Goal: Task Accomplishment & Management: Use online tool/utility

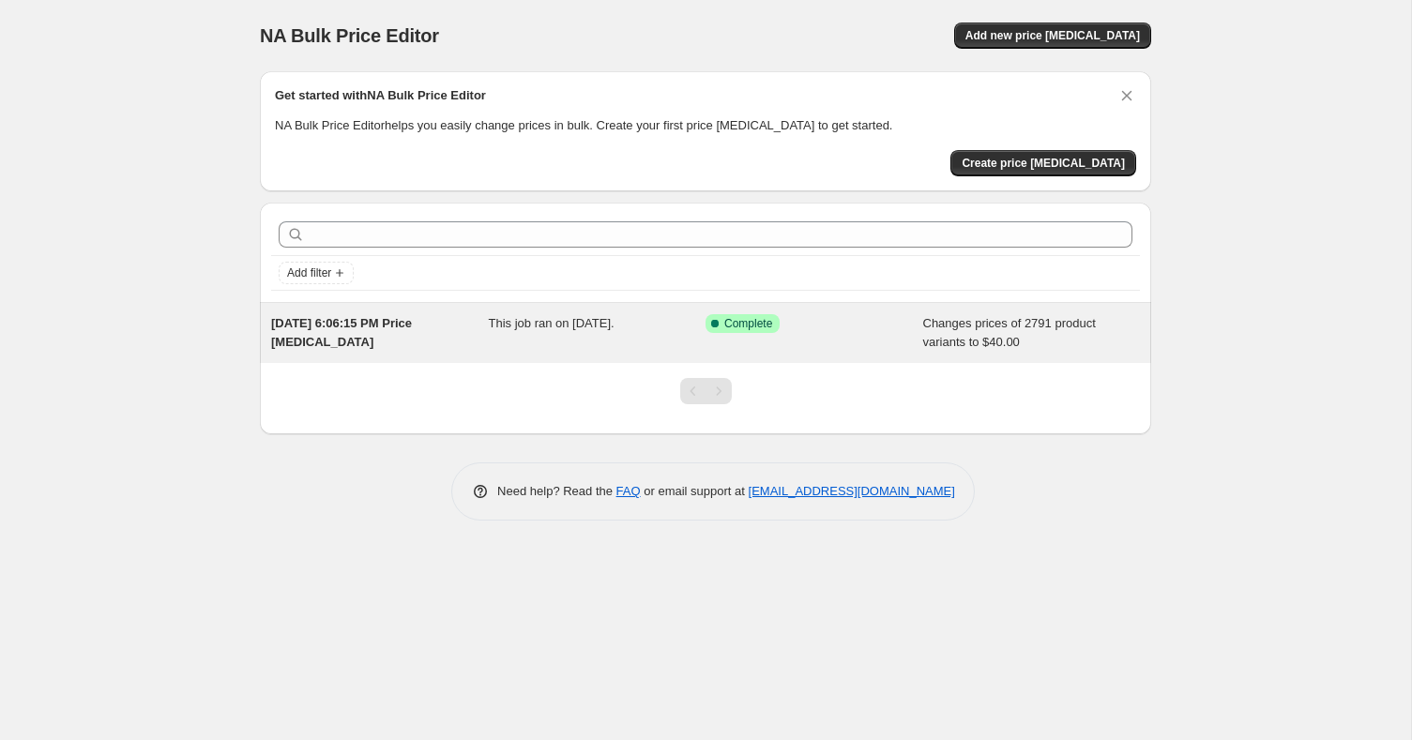
click at [511, 322] on span "This job ran on [DATE]." at bounding box center [552, 323] width 126 height 14
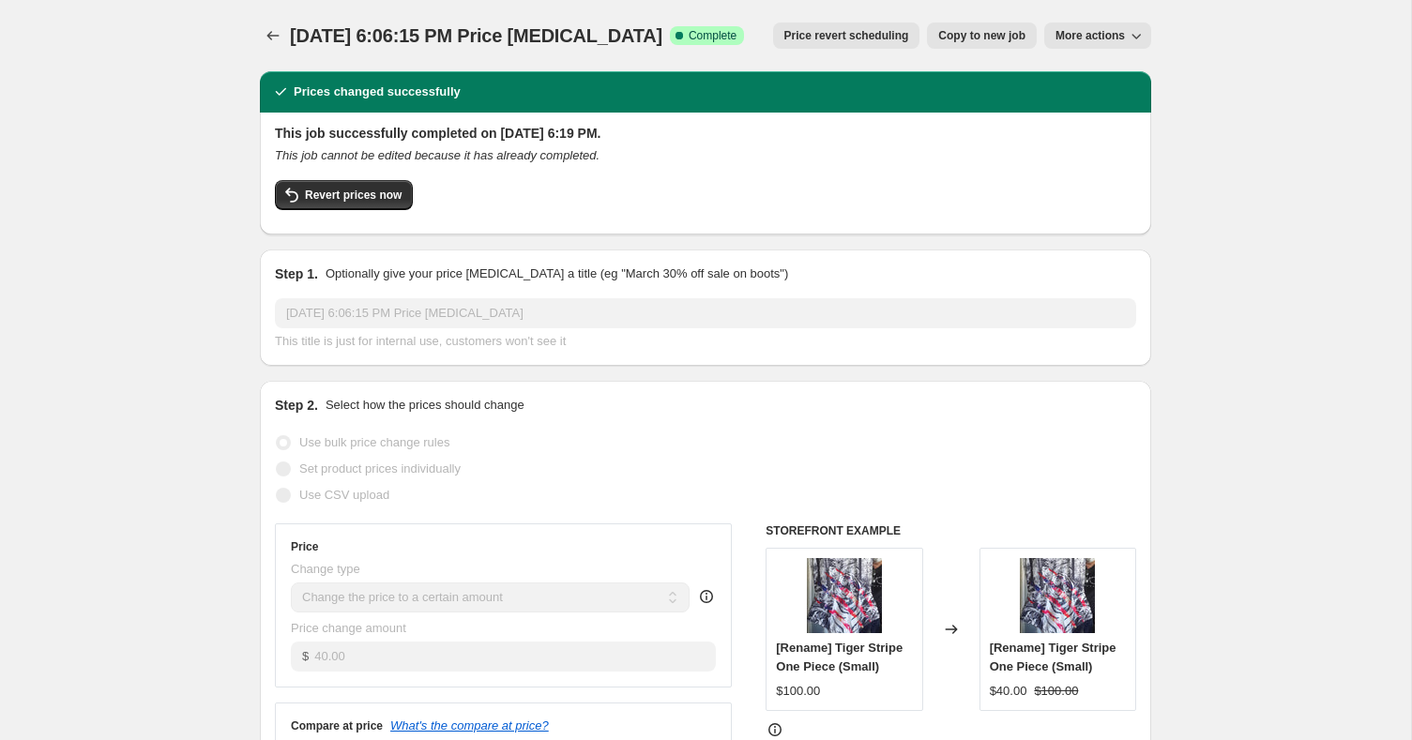
click at [1111, 32] on span "More actions" at bounding box center [1089, 35] width 69 height 15
click at [994, 61] on div "[DATE] 6:06:15 PM Price [MEDICAL_DATA]. This page is ready [DATE] 6:06:15 PM Pr…" at bounding box center [705, 35] width 891 height 71
click at [984, 45] on button "Copy to new job" at bounding box center [982, 36] width 110 height 26
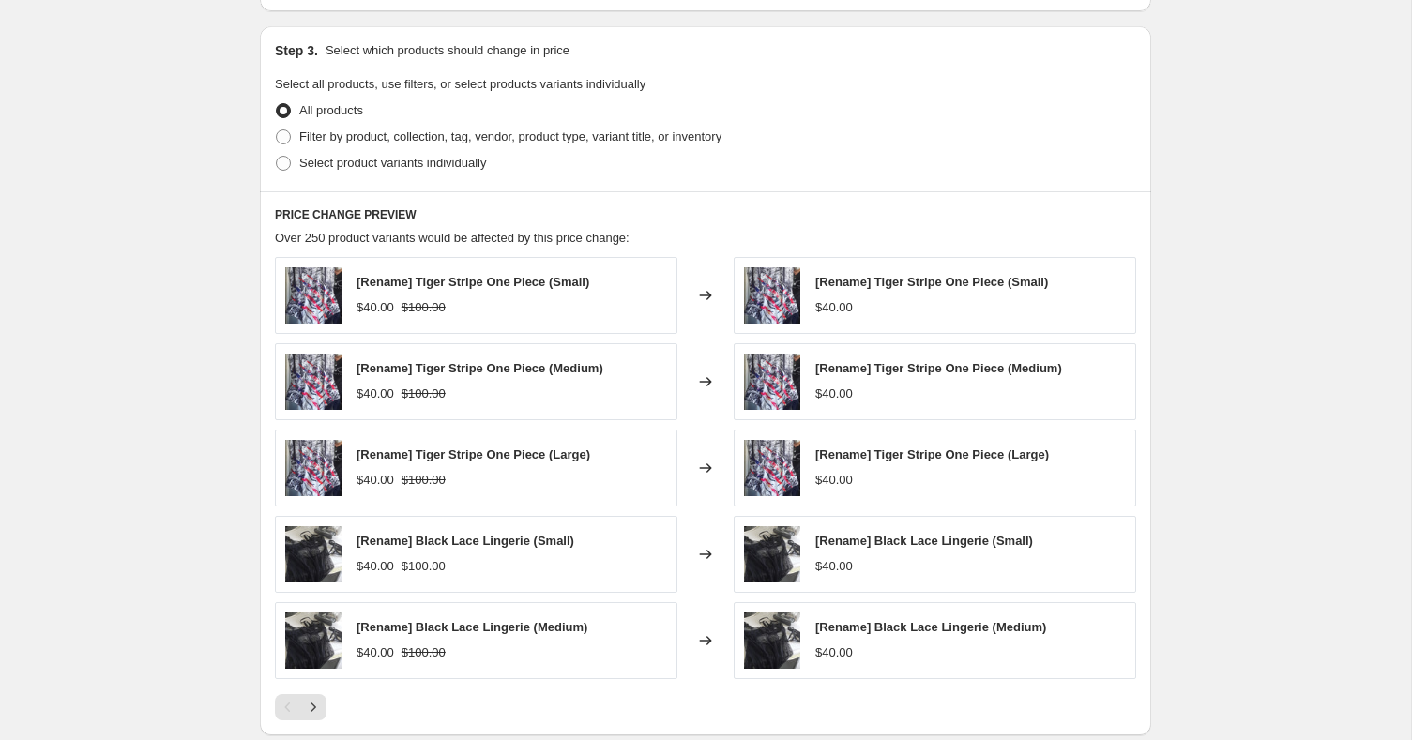
scroll to position [501, 0]
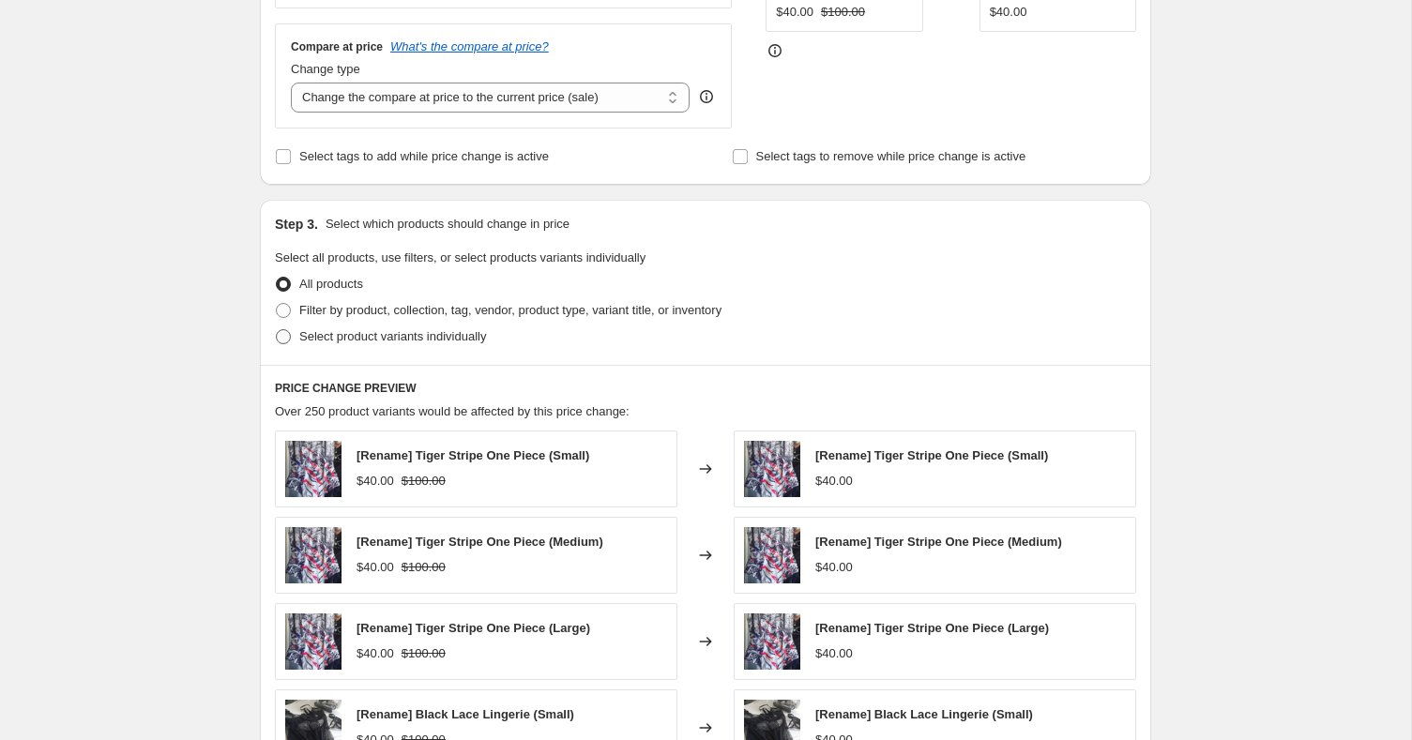
click at [468, 340] on span "Select product variants individually" at bounding box center [392, 336] width 187 height 14
click at [277, 330] on input "Select product variants individually" at bounding box center [276, 329] width 1 height 1
radio input "true"
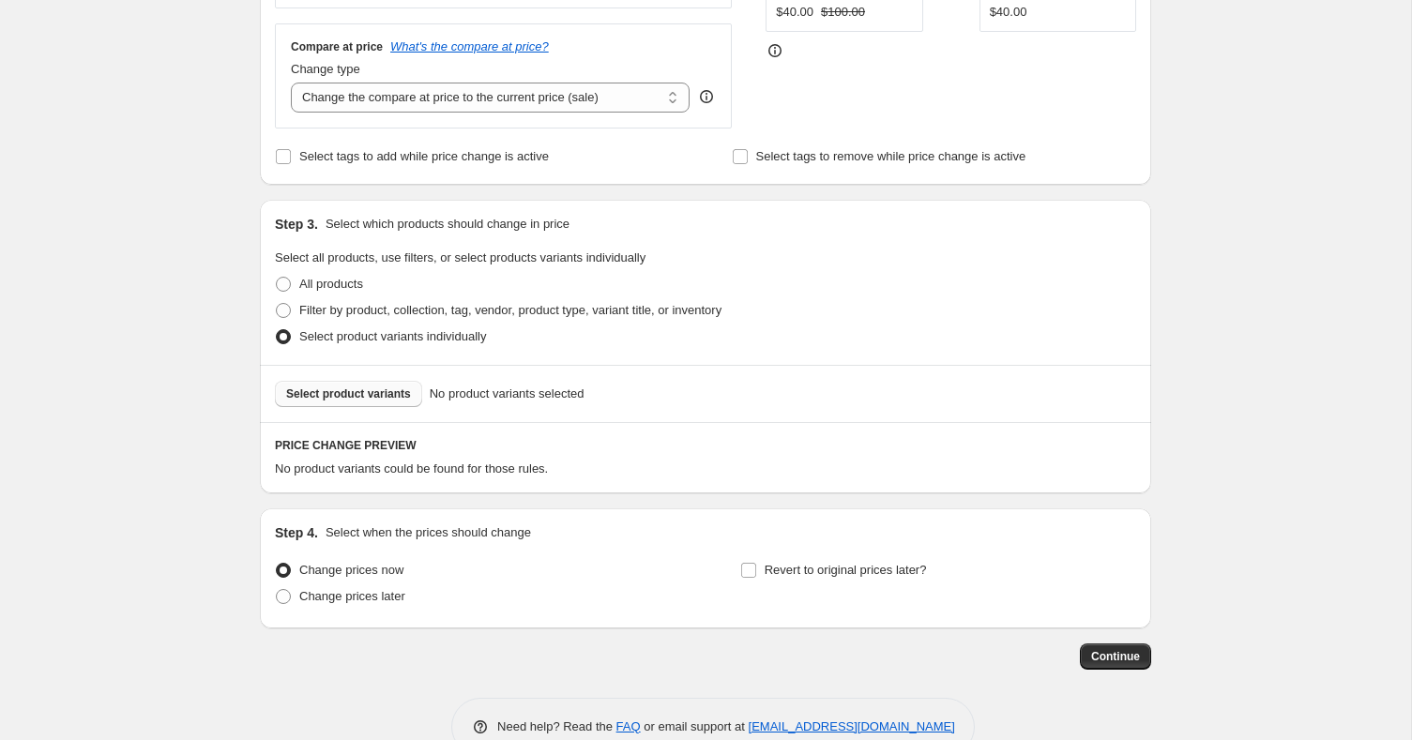
click at [374, 388] on span "Select product variants" at bounding box center [348, 393] width 125 height 15
click at [356, 306] on span "Filter by product, collection, tag, vendor, product type, variant title, or inv…" at bounding box center [510, 310] width 422 height 14
click at [277, 304] on input "Filter by product, collection, tag, vendor, product type, variant title, or inv…" at bounding box center [276, 303] width 1 height 1
radio input "true"
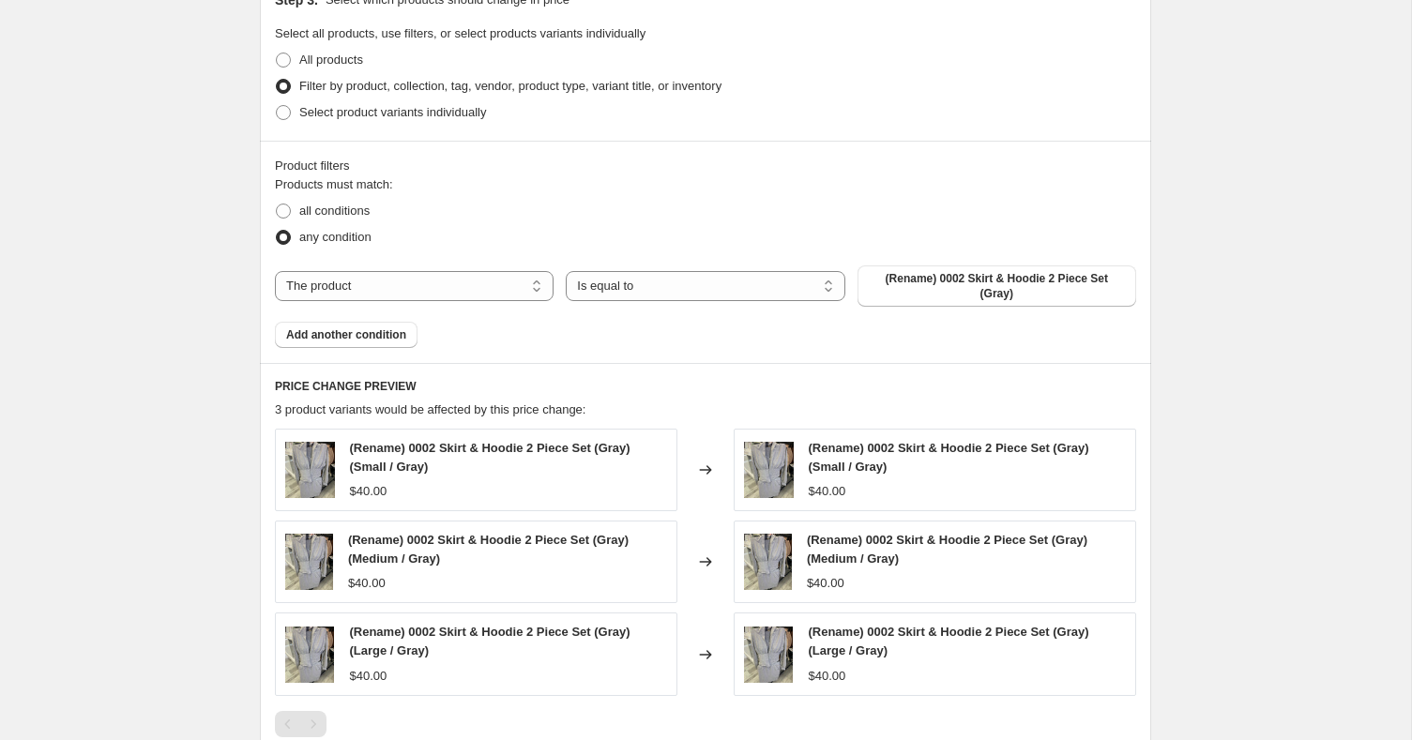
scroll to position [732, 0]
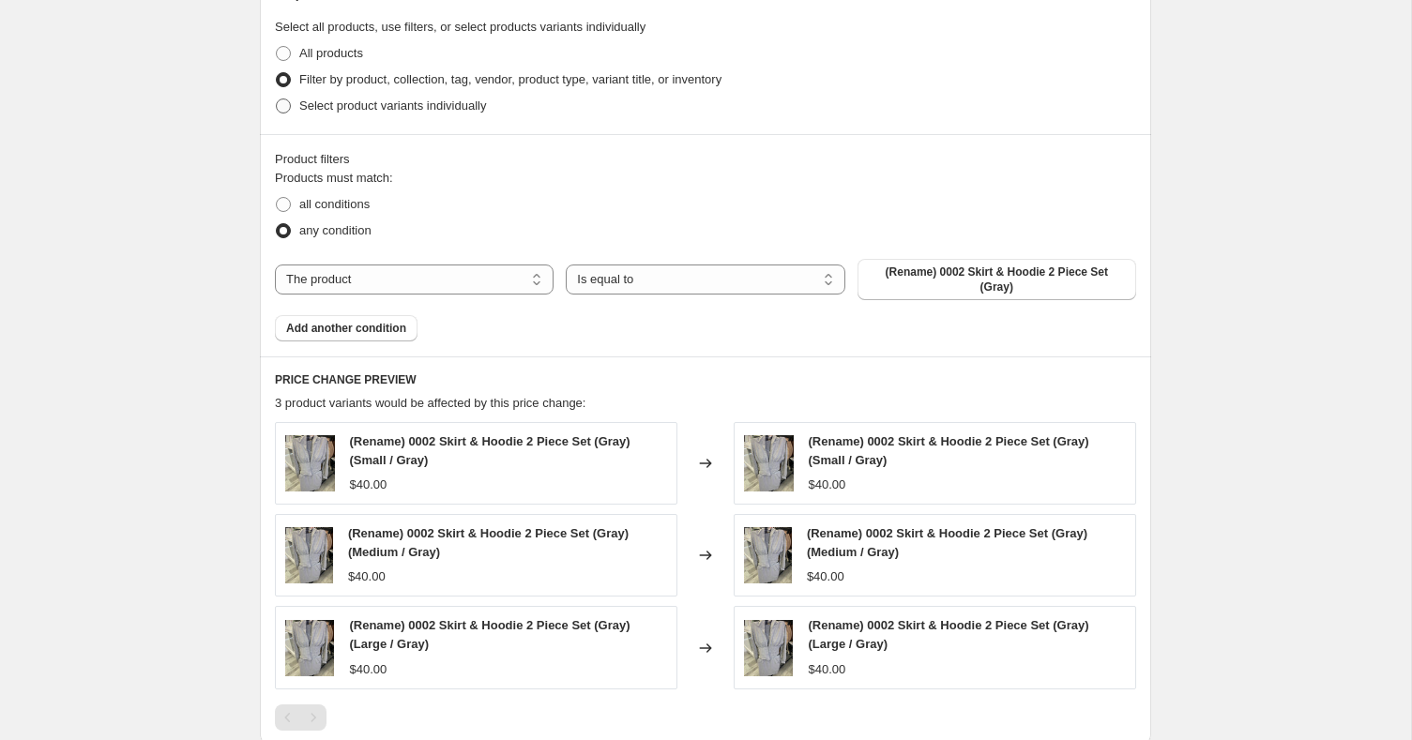
click at [399, 106] on span "Select product variants individually" at bounding box center [392, 105] width 187 height 14
click at [277, 99] on input "Select product variants individually" at bounding box center [276, 98] width 1 height 1
radio input "true"
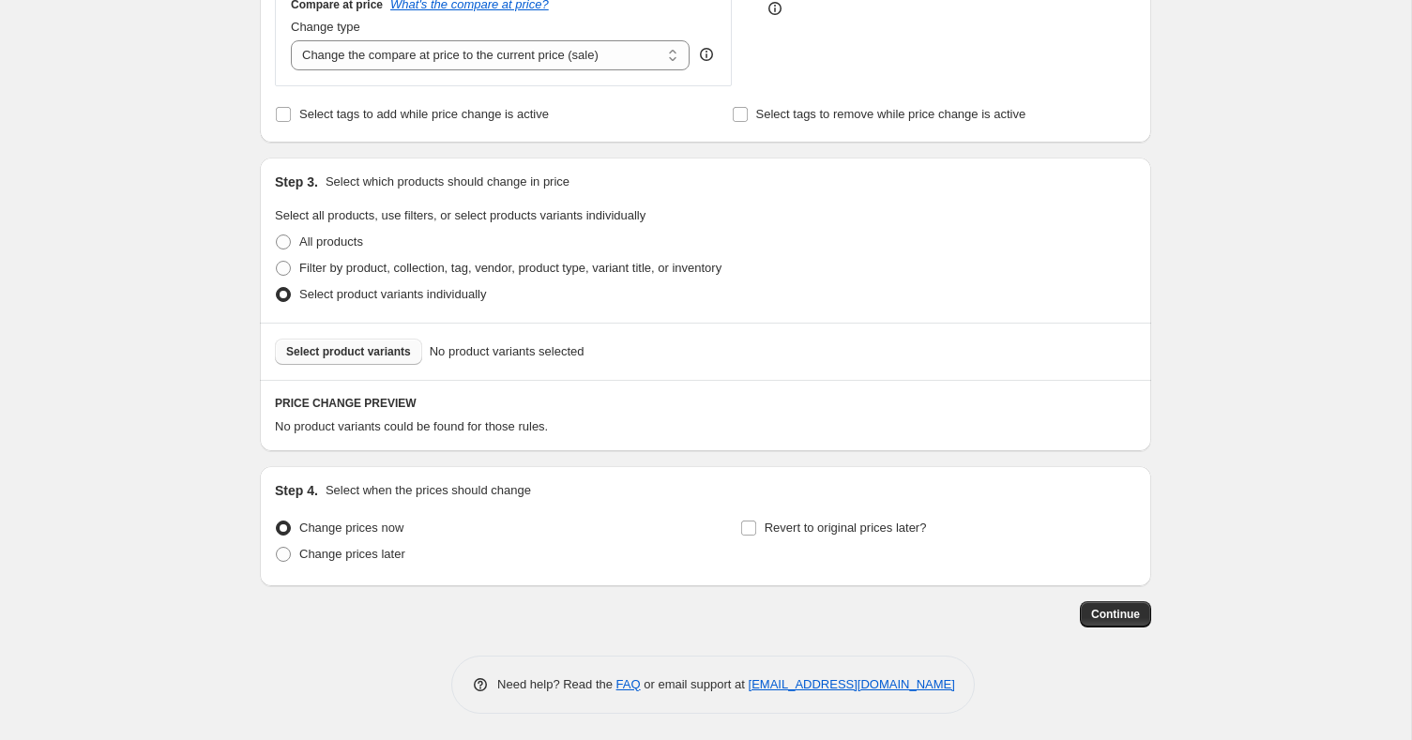
scroll to position [536, 0]
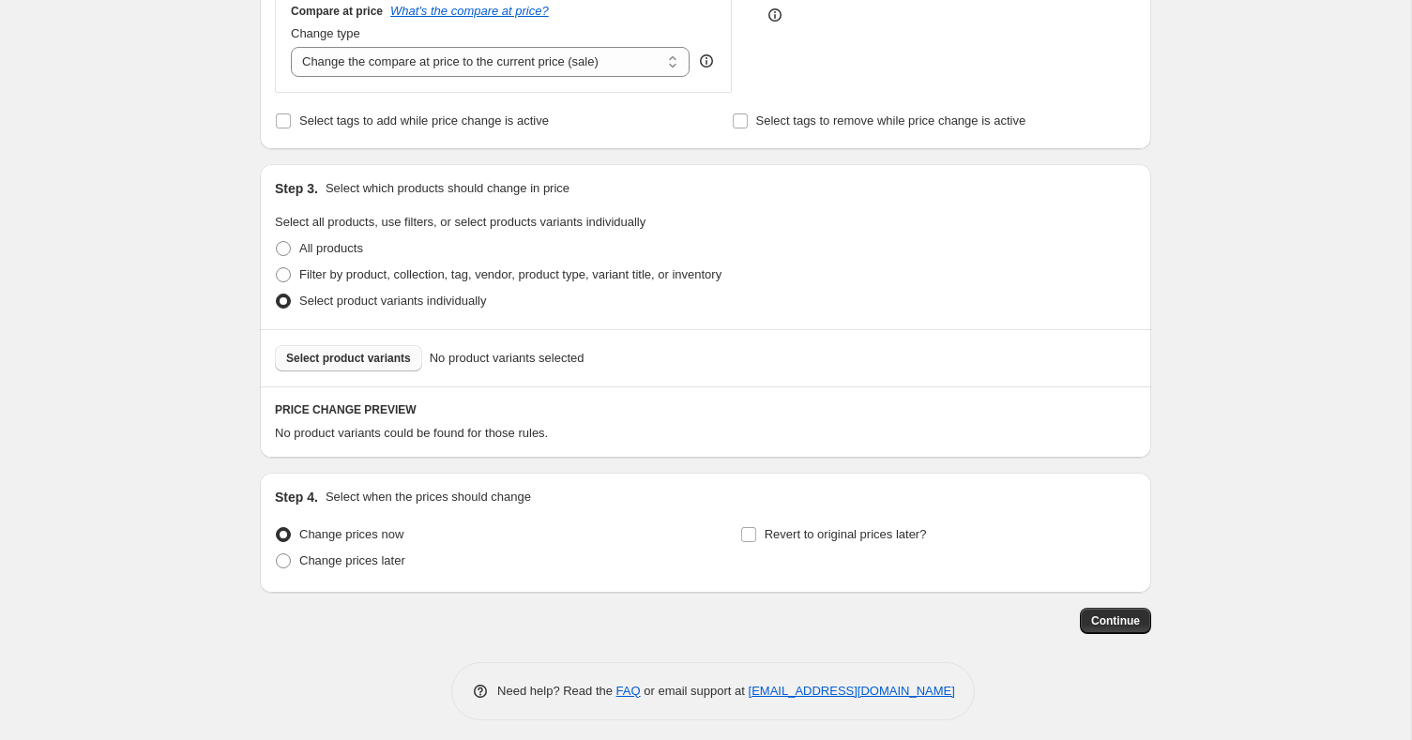
click at [400, 357] on span "Select product variants" at bounding box center [348, 358] width 125 height 15
click at [414, 278] on span "Filter by product, collection, tag, vendor, product type, variant title, or inv…" at bounding box center [510, 274] width 422 height 14
click at [277, 268] on input "Filter by product, collection, tag, vendor, product type, variant title, or inv…" at bounding box center [276, 267] width 1 height 1
radio input "true"
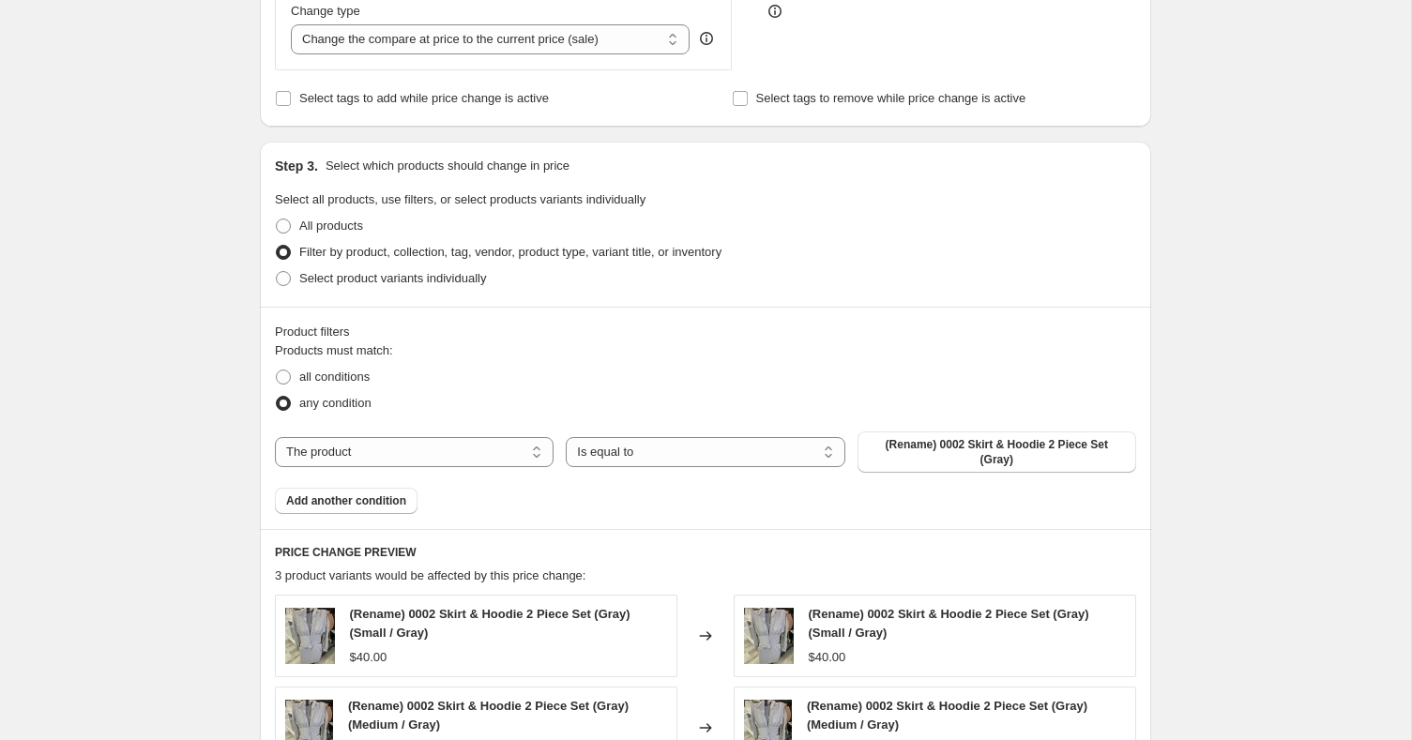
scroll to position [557, 0]
click at [941, 460] on span "(Rename) 0002 Skirt & Hoodie 2 Piece Set (Gray)" at bounding box center [997, 454] width 256 height 30
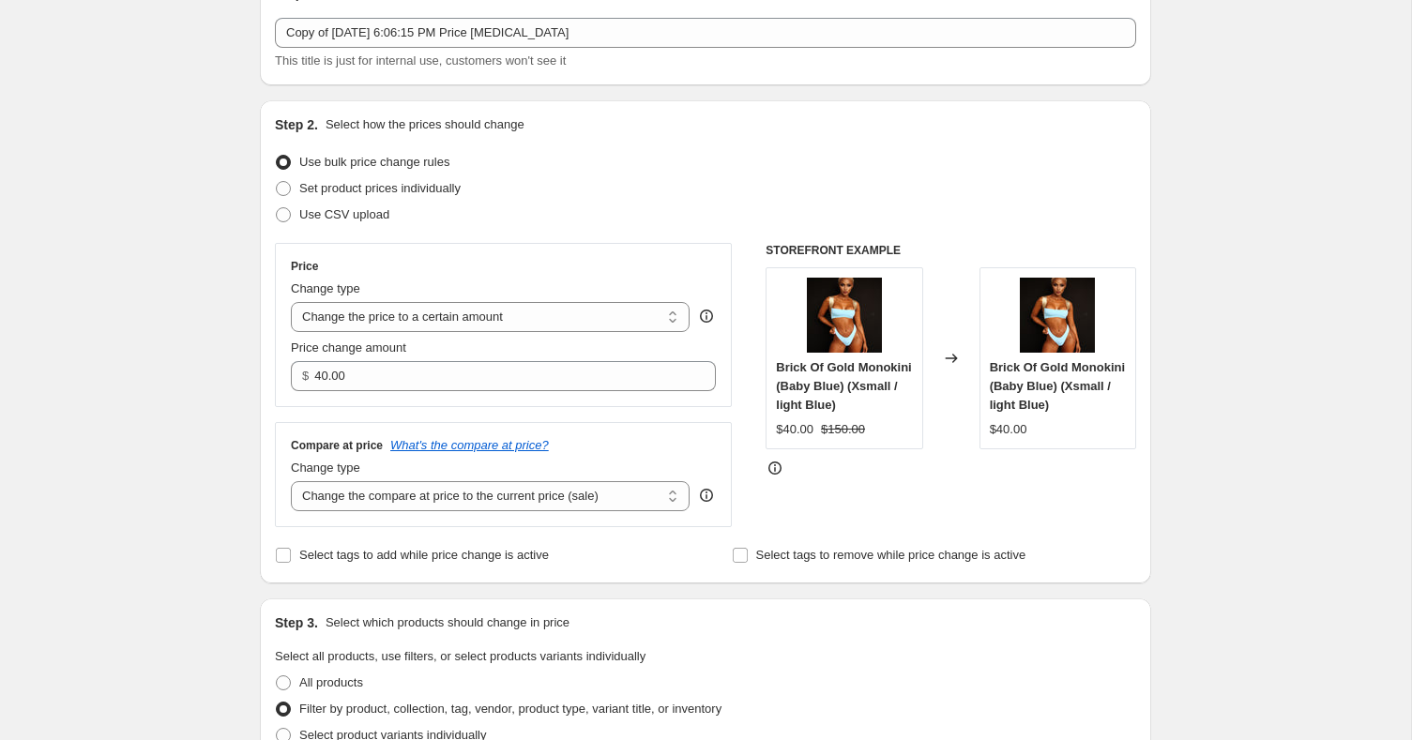
scroll to position [0, 0]
